Goal: Information Seeking & Learning: Learn about a topic

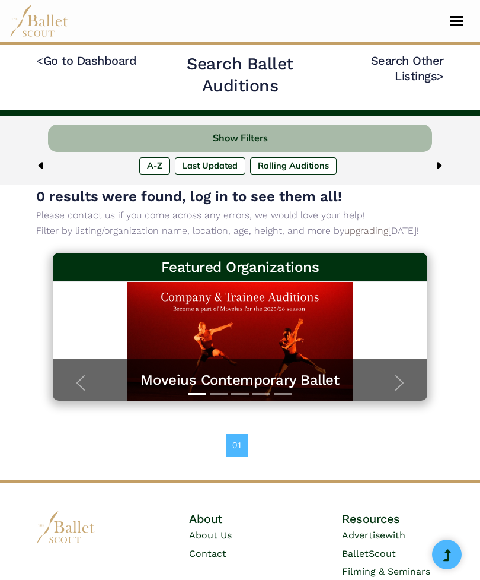
click at [87, 53] on link "< Go to Dashboard" at bounding box center [86, 60] width 100 height 14
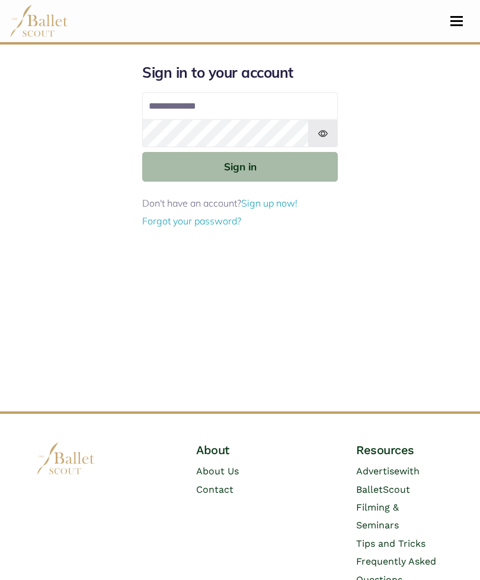
click at [159, 105] on input "Email address" at bounding box center [240, 106] width 196 height 28
type input "**********"
click at [240, 171] on button "Sign in" at bounding box center [240, 166] width 196 height 29
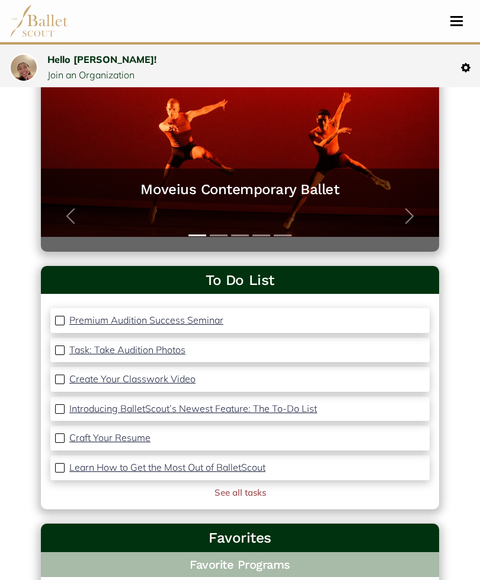
scroll to position [158, 0]
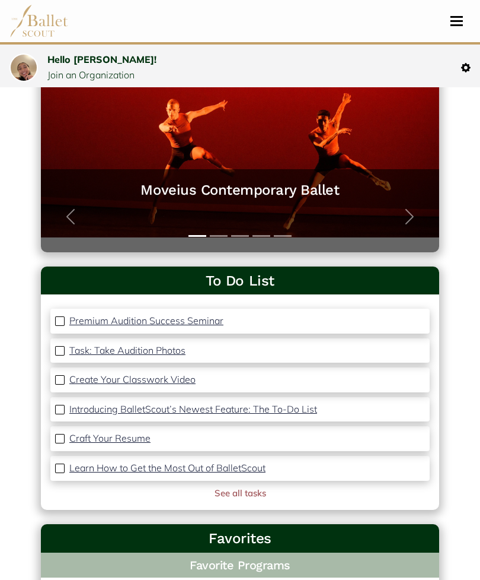
click at [457, 23] on button "Toggle navigation" at bounding box center [457, 20] width 28 height 11
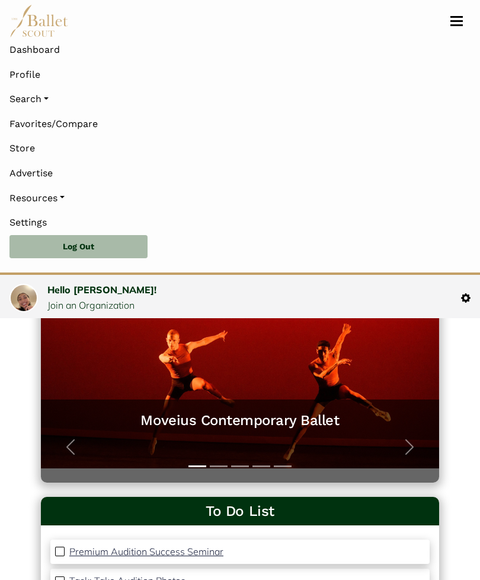
click at [24, 69] on link "Profile" at bounding box center [24, 74] width 31 height 25
click at [39, 71] on link "Profile" at bounding box center [24, 74] width 31 height 25
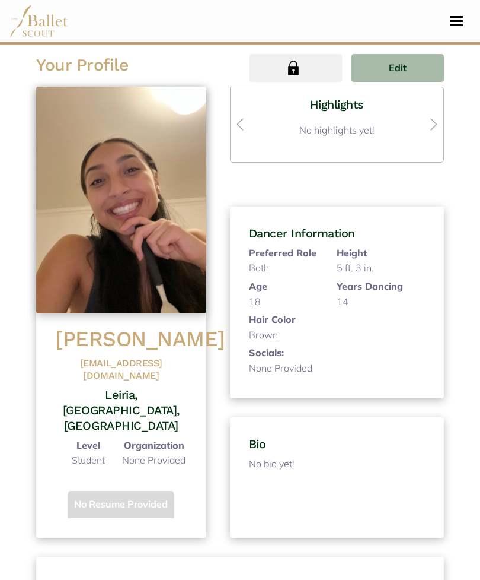
click at [383, 65] on button "Edit" at bounding box center [398, 68] width 93 height 28
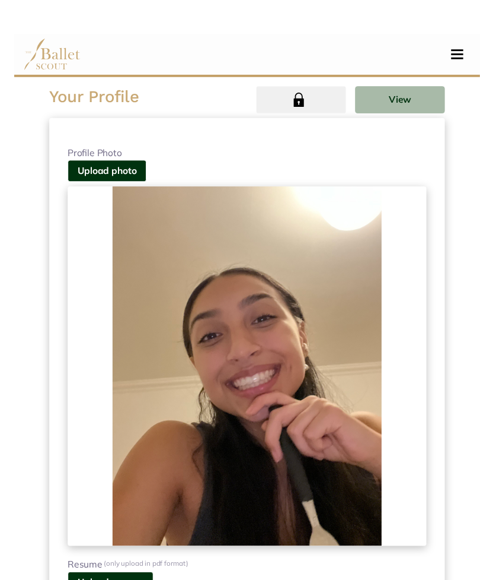
scroll to position [5, 0]
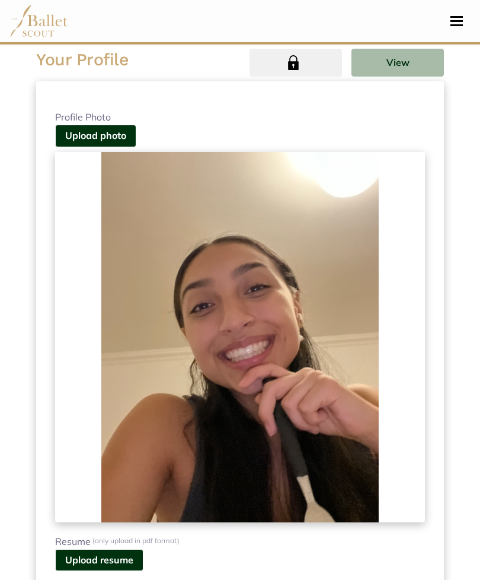
click at [163, 356] on img at bounding box center [240, 337] width 370 height 370
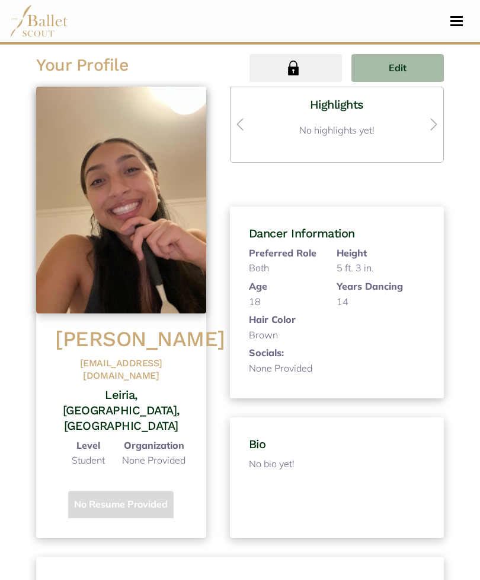
click at [463, 20] on button "Toggle navigation" at bounding box center [457, 20] width 28 height 11
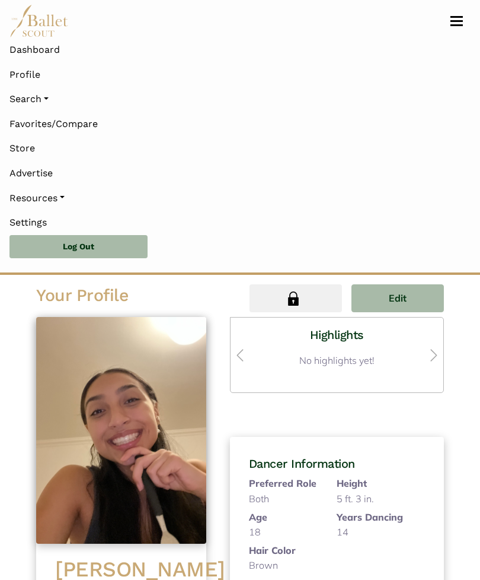
click at [25, 93] on link "Search" at bounding box center [239, 99] width 461 height 25
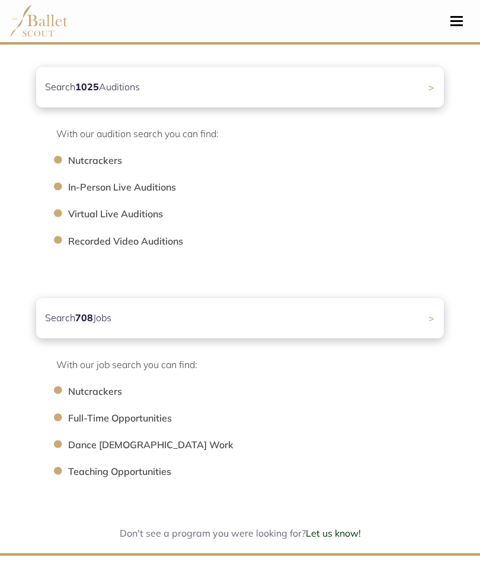
scroll to position [451, 0]
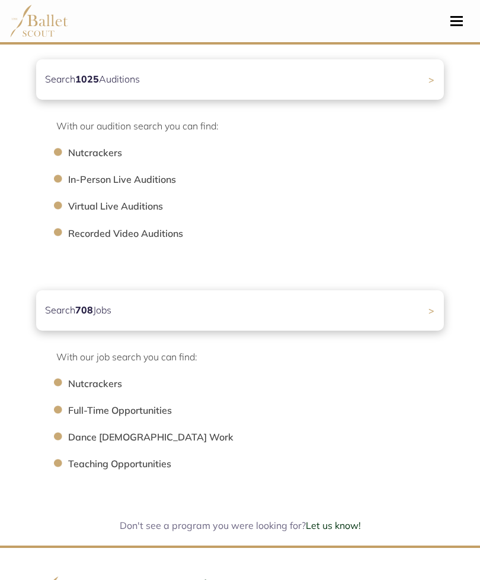
click at [89, 406] on li "Full-Time Opportunities" at bounding box center [262, 410] width 388 height 15
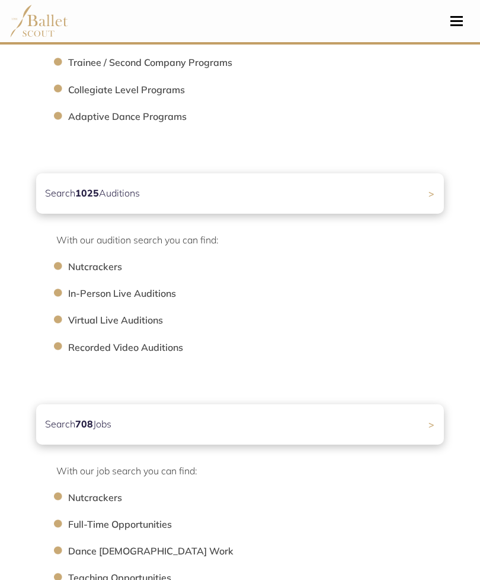
scroll to position [349, 0]
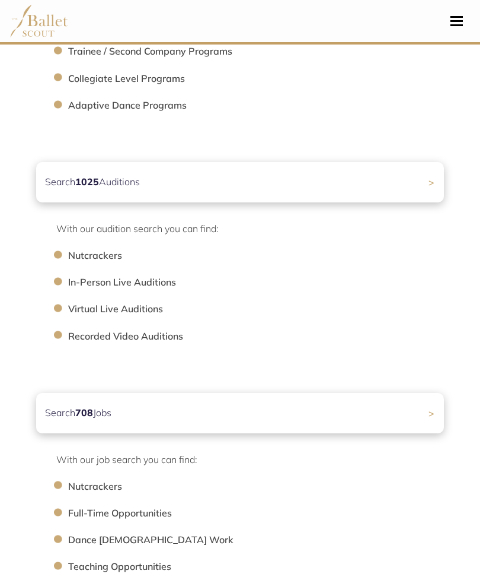
click at [408, 407] on div "Search 708 Jobs >" at bounding box center [240, 413] width 408 height 40
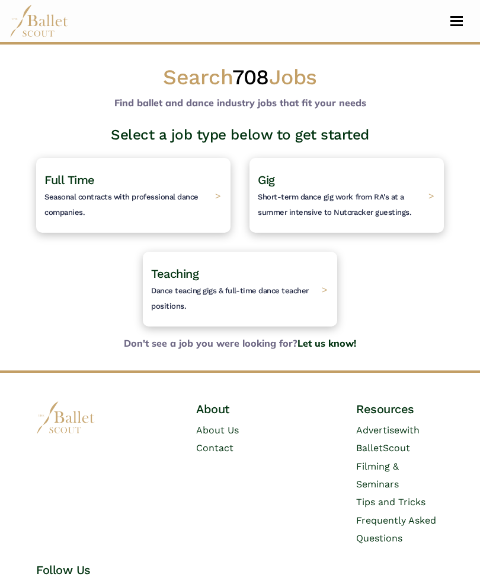
click at [86, 189] on h4 "Full Time Seasonal contracts with professional dance companies." at bounding box center [126, 195] width 165 height 46
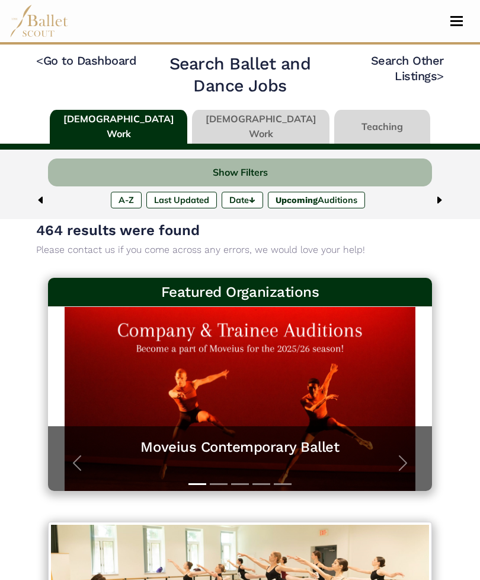
click at [239, 169] on button "Show Filters" at bounding box center [240, 172] width 384 height 28
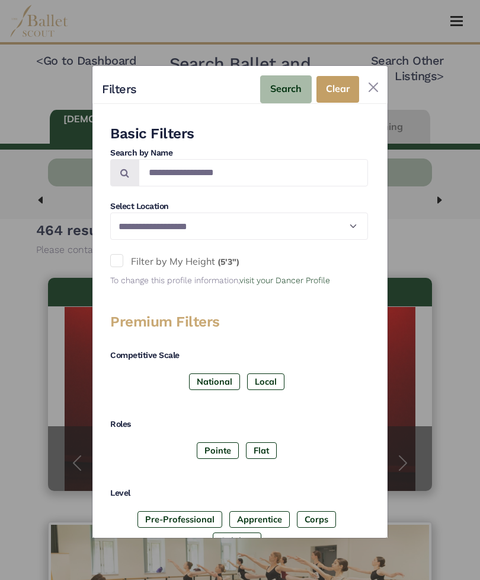
click at [362, 212] on select "**********" at bounding box center [239, 225] width 258 height 27
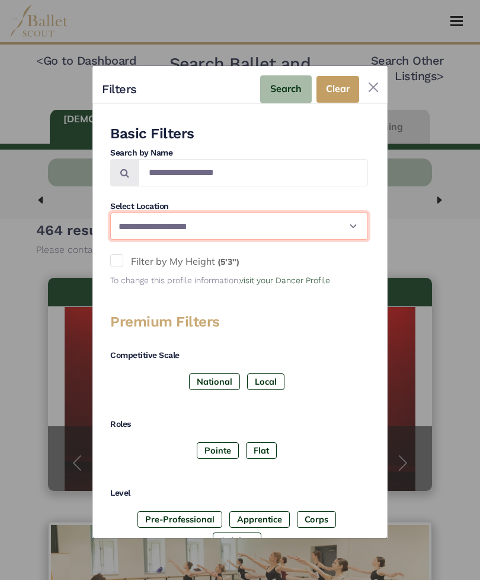
select select "**"
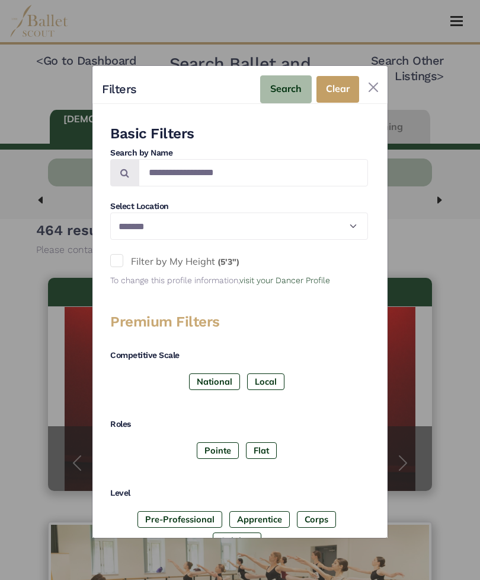
click at [114, 254] on span at bounding box center [116, 260] width 13 height 13
click at [213, 373] on label "National" at bounding box center [214, 381] width 51 height 17
click at [210, 442] on label "Pointe" at bounding box center [218, 450] width 42 height 17
click at [263, 442] on label "Flat" at bounding box center [261, 450] width 31 height 17
click at [297, 511] on label "Corps" at bounding box center [316, 519] width 39 height 17
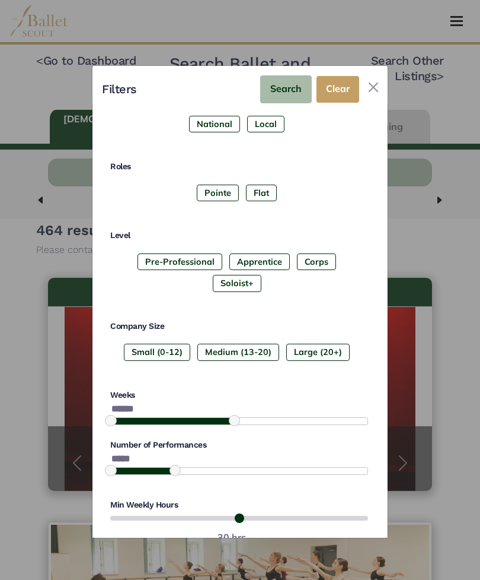
scroll to position [260, 0]
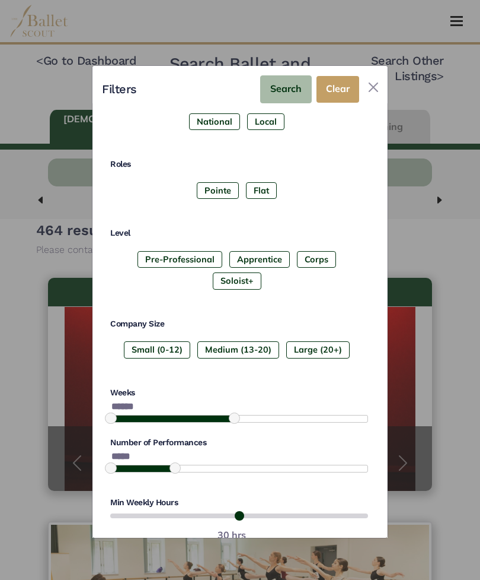
click at [230, 412] on span at bounding box center [234, 417] width 11 height 11
click at [268, 415] on div at bounding box center [239, 419] width 258 height 8
click at [284, 415] on div at bounding box center [239, 419] width 258 height 8
click at [317, 415] on div at bounding box center [239, 419] width 258 height 8
click at [346, 415] on div at bounding box center [239, 419] width 258 height 8
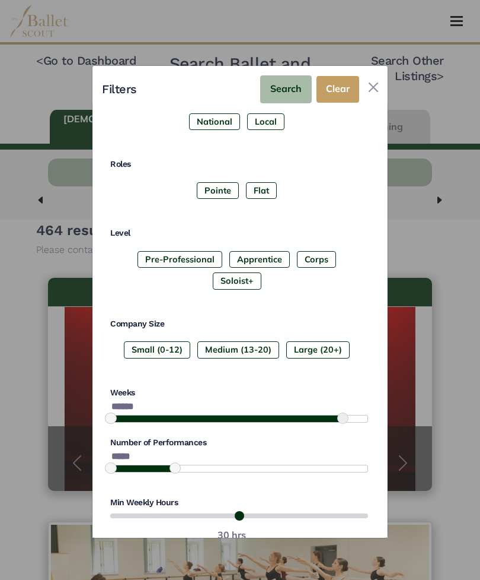
click at [310, 415] on div at bounding box center [239, 419] width 258 height 8
click at [276, 415] on div at bounding box center [239, 419] width 258 height 8
type input "******"
click at [214, 464] on div at bounding box center [239, 468] width 258 height 8
click at [259, 464] on div at bounding box center [239, 468] width 258 height 8
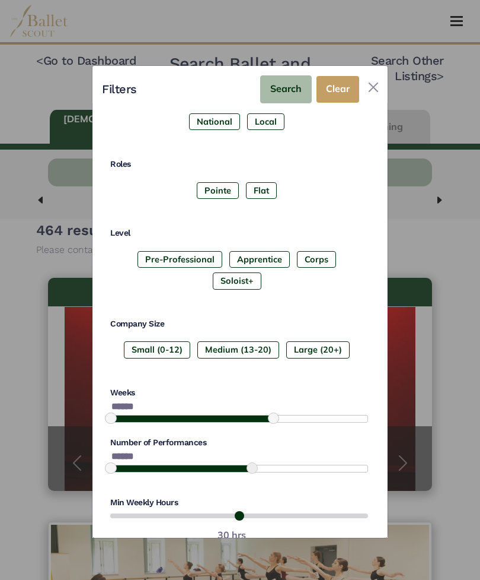
click at [304, 448] on p "******" at bounding box center [239, 456] width 258 height 17
click at [305, 464] on div at bounding box center [239, 468] width 258 height 8
click at [333, 464] on div at bounding box center [239, 468] width 258 height 8
click at [349, 464] on div at bounding box center [239, 468] width 258 height 8
click at [358, 464] on div at bounding box center [239, 468] width 258 height 8
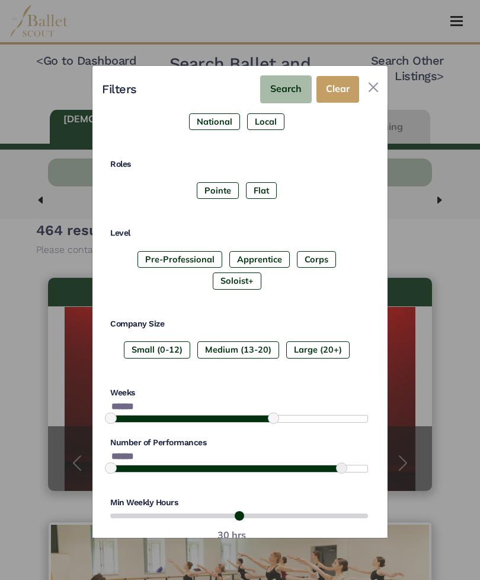
type input "******"
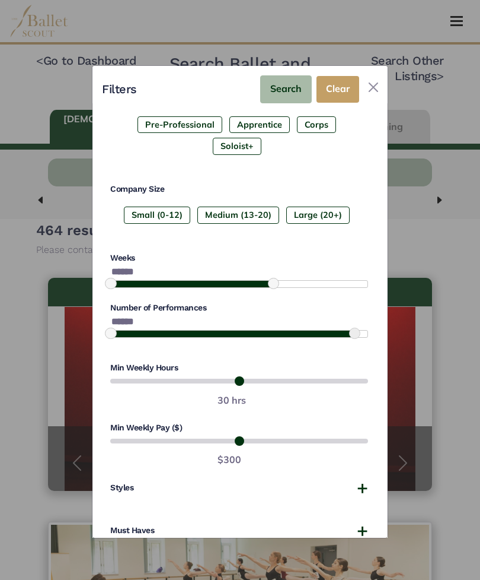
scroll to position [395, 0]
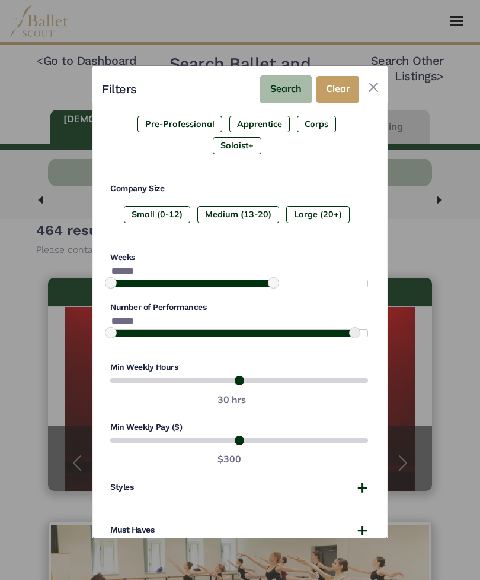
click at [222, 433] on input "range" at bounding box center [239, 440] width 258 height 14
type input "***"
click at [179, 433] on input "range" at bounding box center [239, 440] width 258 height 14
click at [361, 481] on button "Styles" at bounding box center [239, 487] width 258 height 12
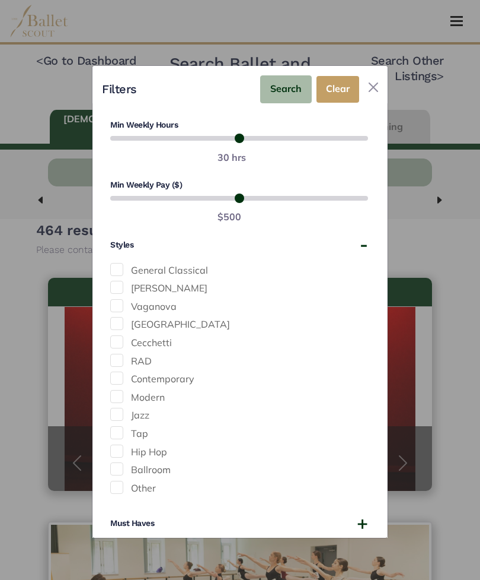
scroll to position [652, 0]
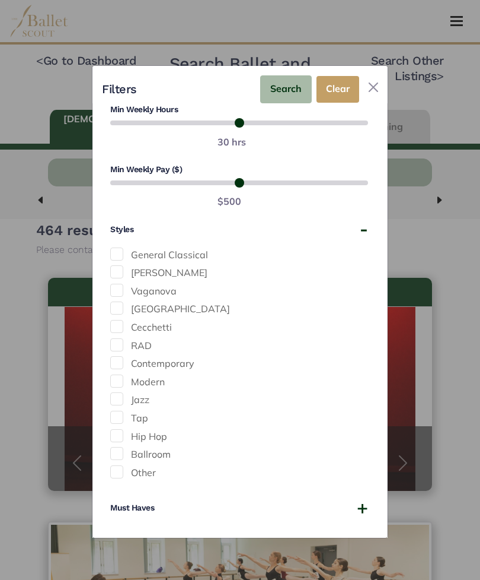
click at [351, 502] on button "Must Haves" at bounding box center [239, 508] width 258 height 12
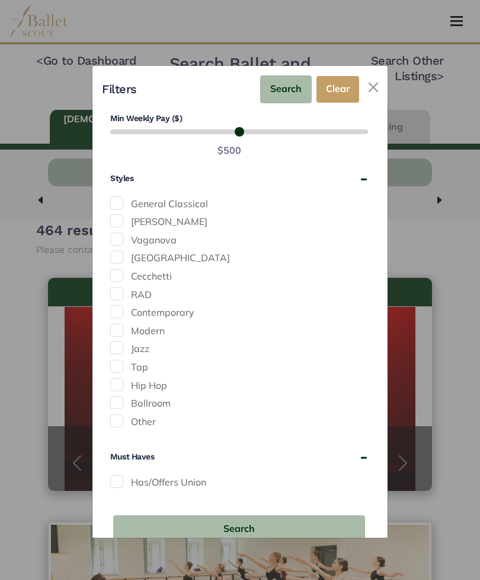
scroll to position [703, 0]
click at [231, 515] on button "Search" at bounding box center [239, 529] width 252 height 28
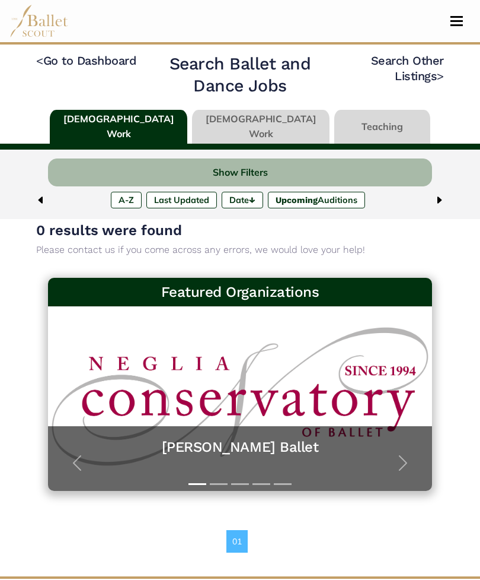
click at [246, 124] on link at bounding box center [261, 127] width 138 height 34
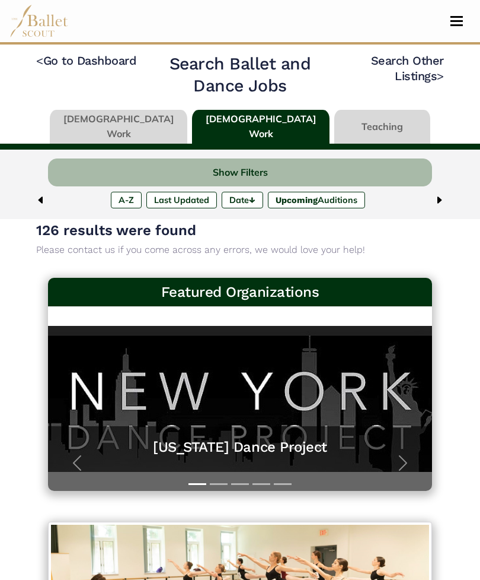
click at [457, 16] on span "Toggle navigation" at bounding box center [457, 17] width 12 height 2
